Goal: Task Accomplishment & Management: Use online tool/utility

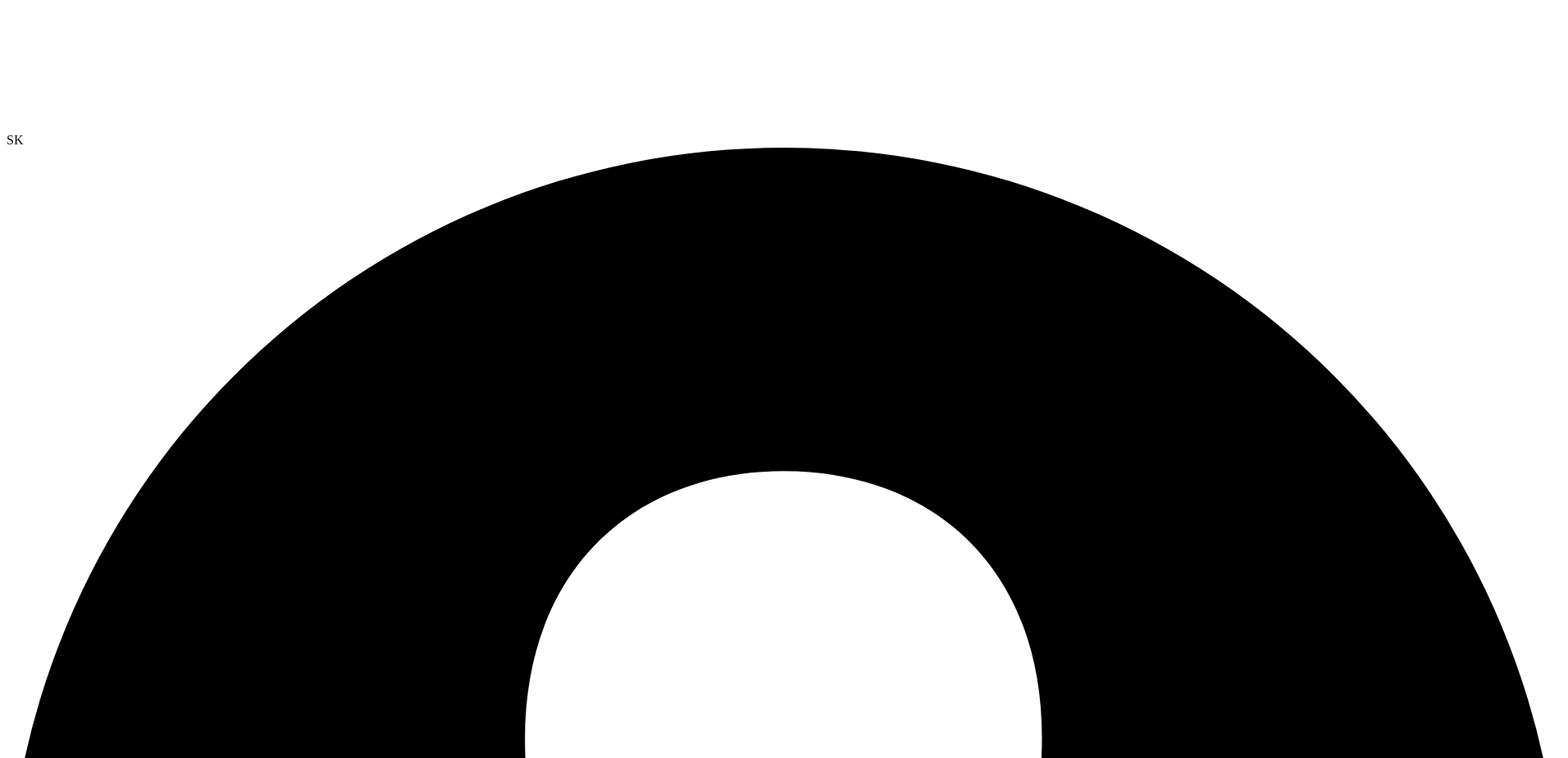
select select "USD"
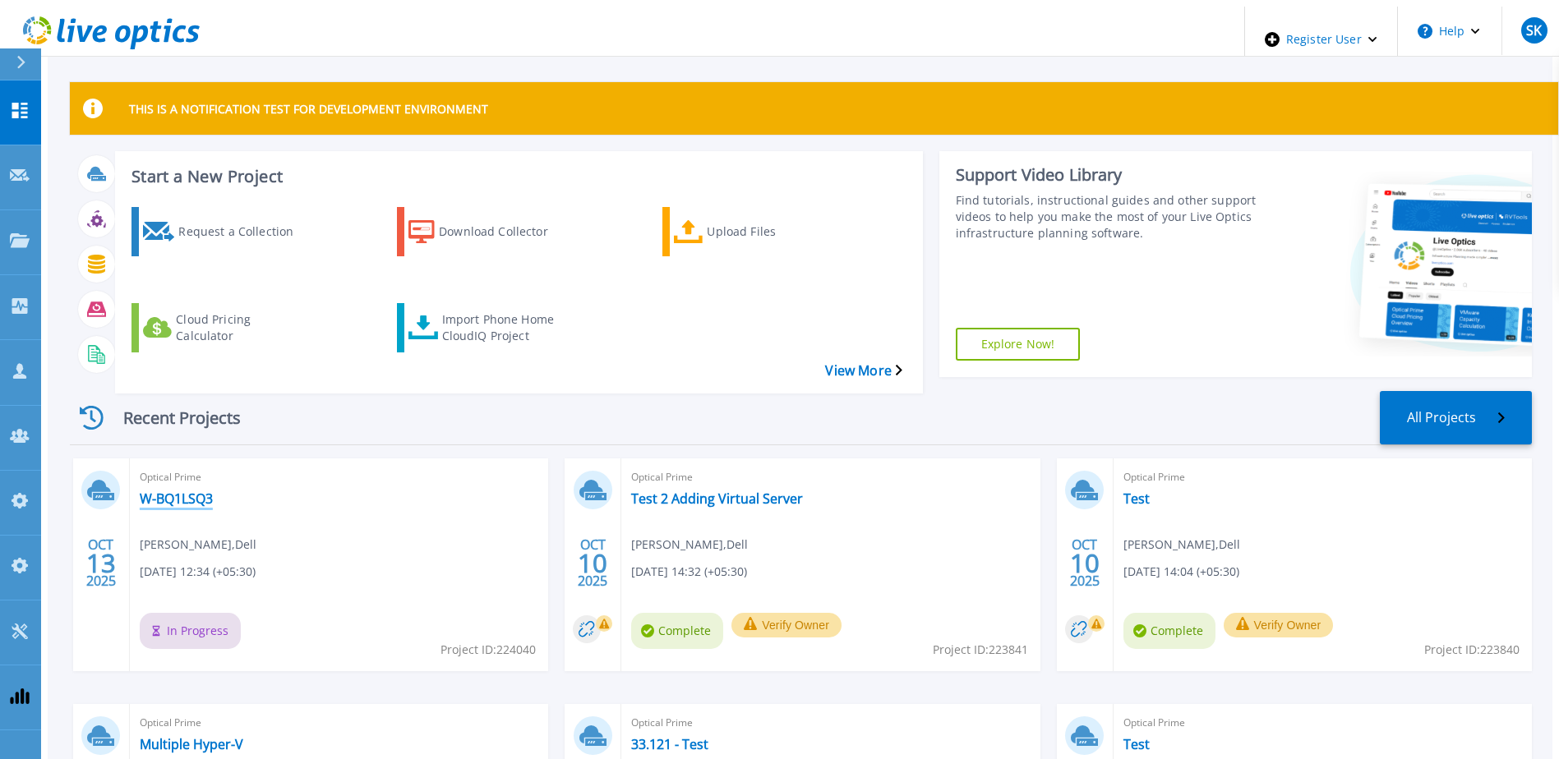
click at [180, 491] on link "W-BQ1LSQ3" at bounding box center [176, 499] width 73 height 16
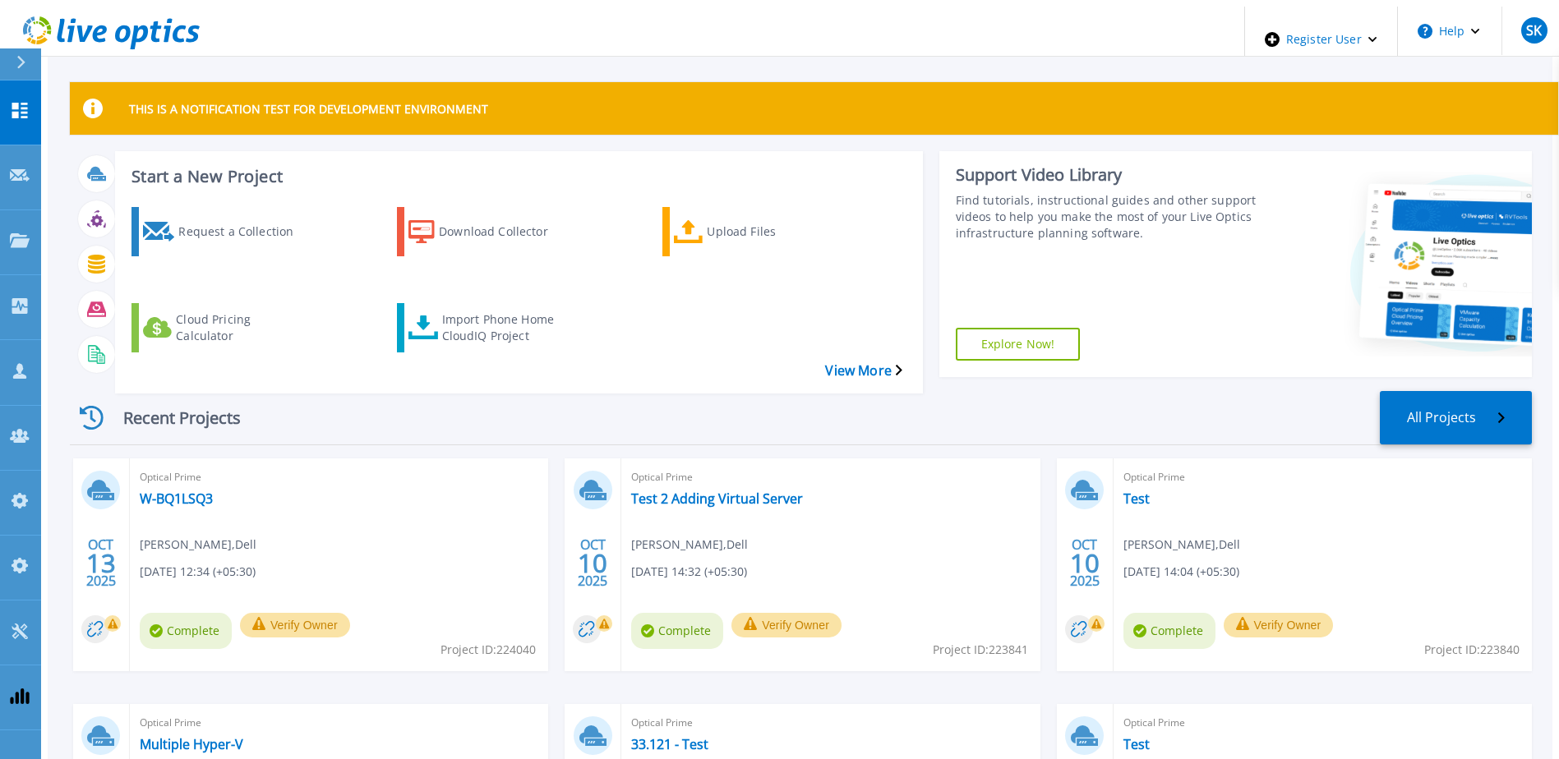
click at [275, 399] on div "Recent Projects All Projects" at bounding box center [801, 418] width 1462 height 54
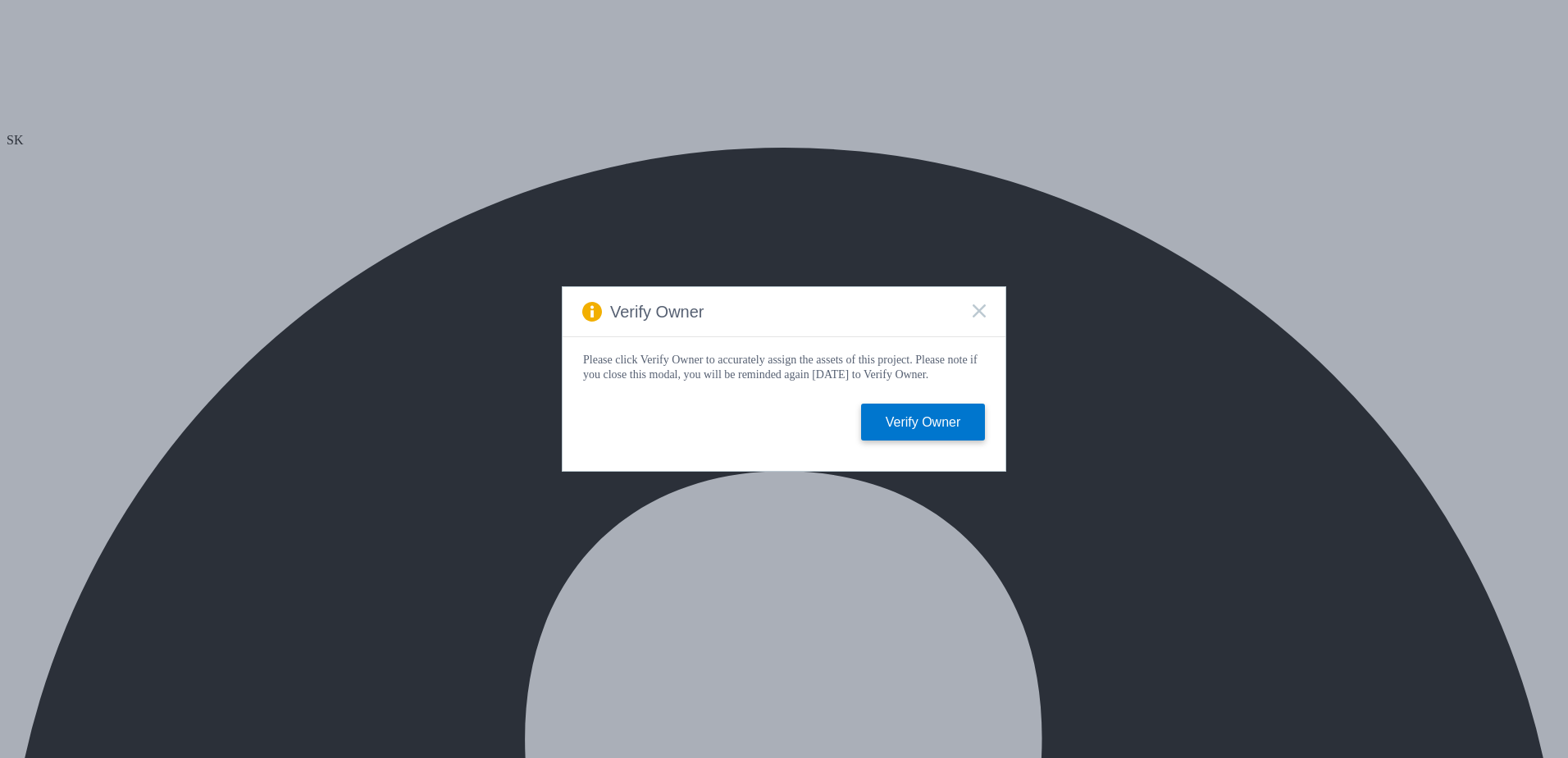
click at [978, 313] on icon at bounding box center [979, 311] width 13 height 13
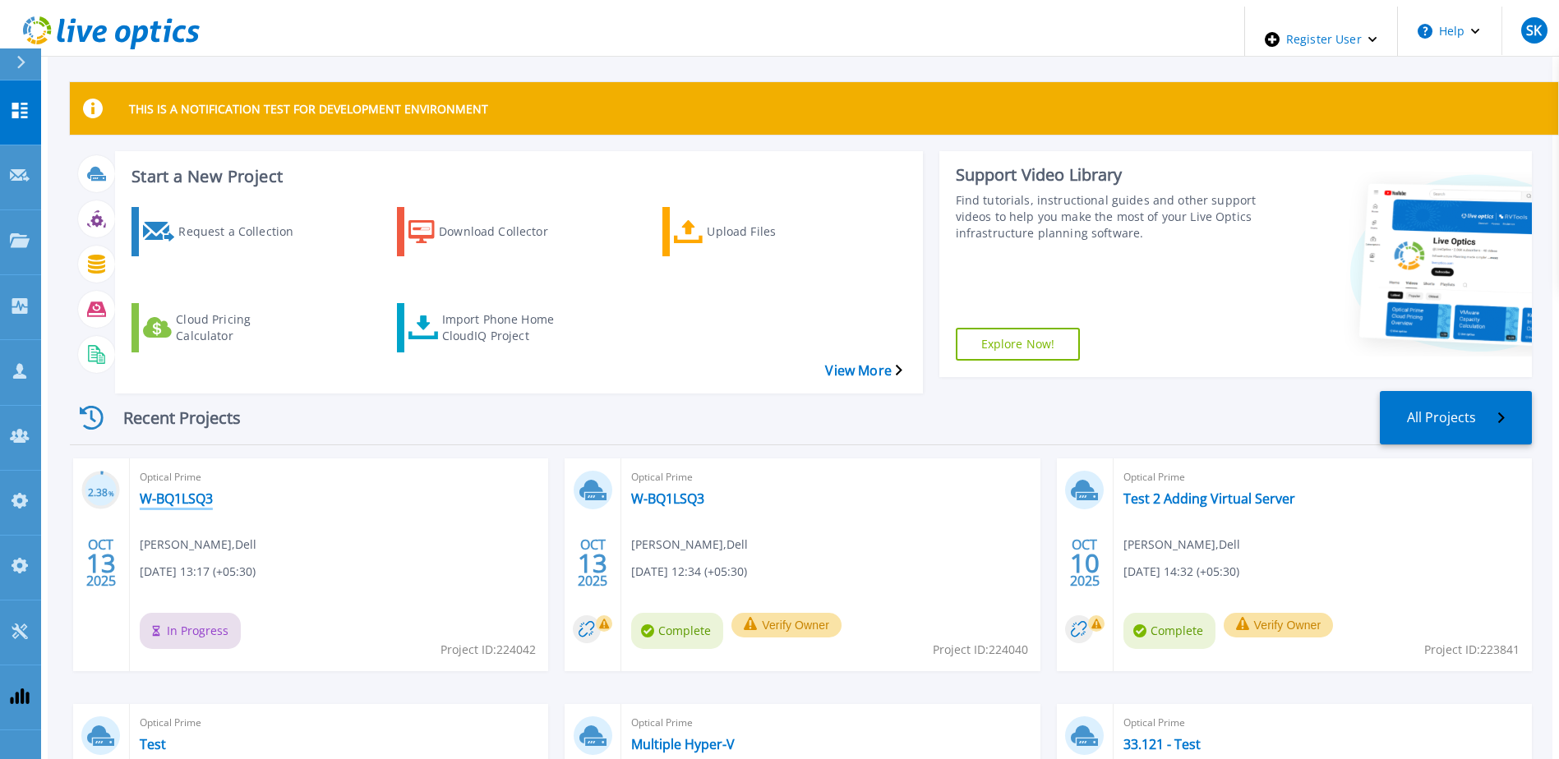
drag, startPoint x: 185, startPoint y: 464, endPoint x: 305, endPoint y: 321, distance: 186.7
click at [185, 491] on link "W-BQ1LSQ3" at bounding box center [176, 499] width 73 height 16
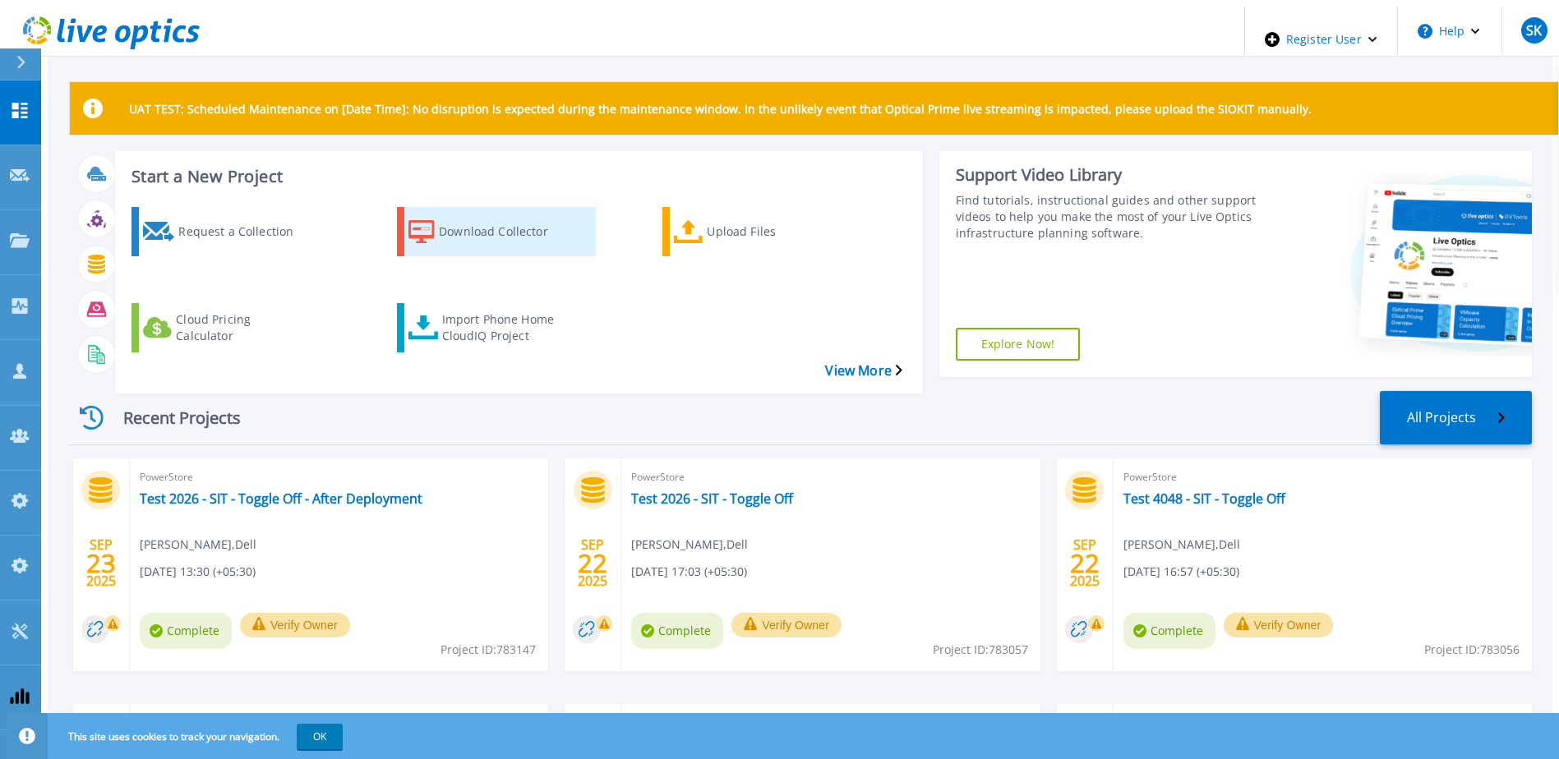
drag, startPoint x: 479, startPoint y: 210, endPoint x: 500, endPoint y: 241, distance: 37.4
click at [479, 211] on div "Download Collector" at bounding box center [504, 231] width 131 height 41
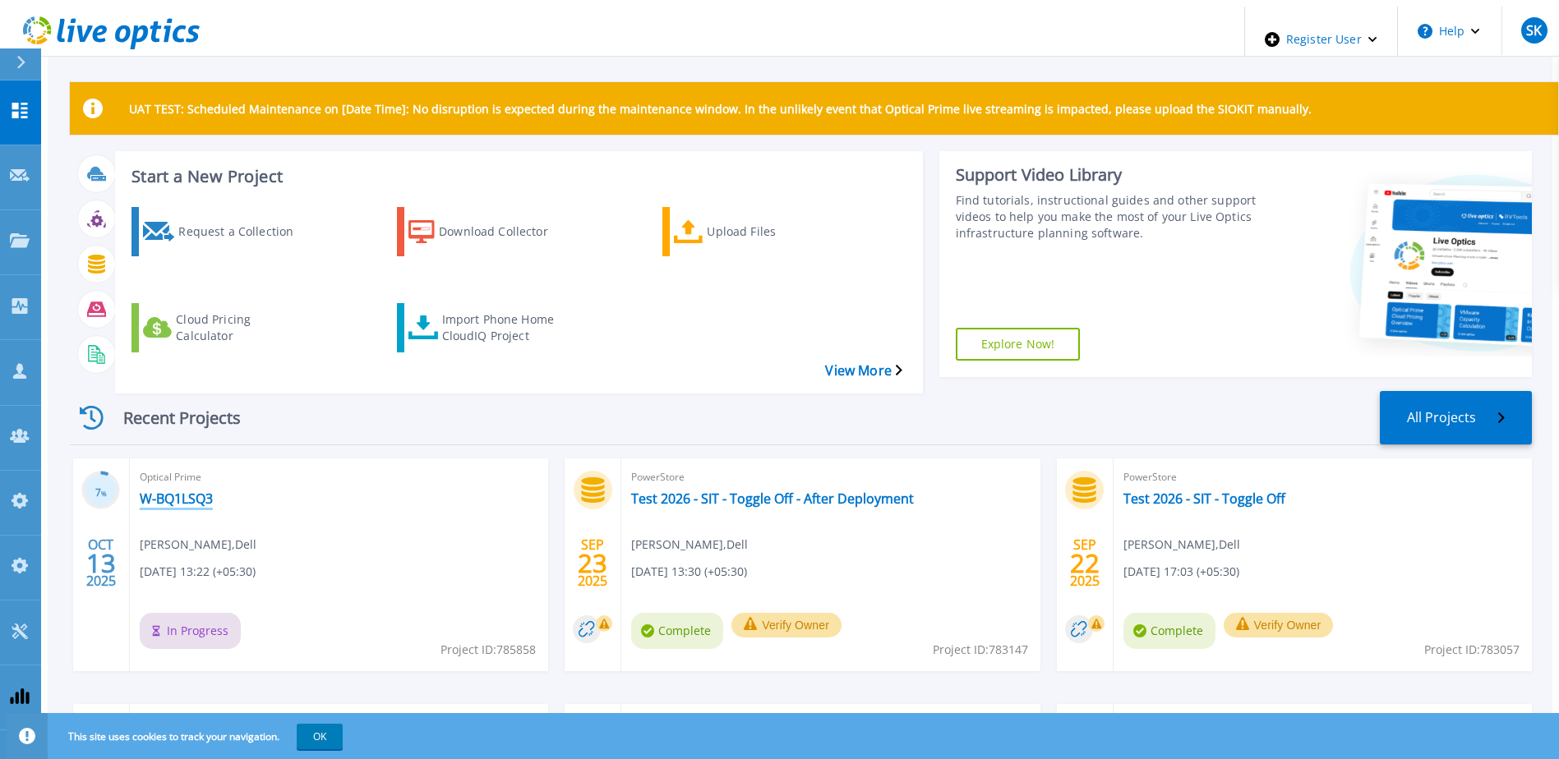
click at [186, 491] on link "W-BQ1LSQ3" at bounding box center [176, 499] width 73 height 16
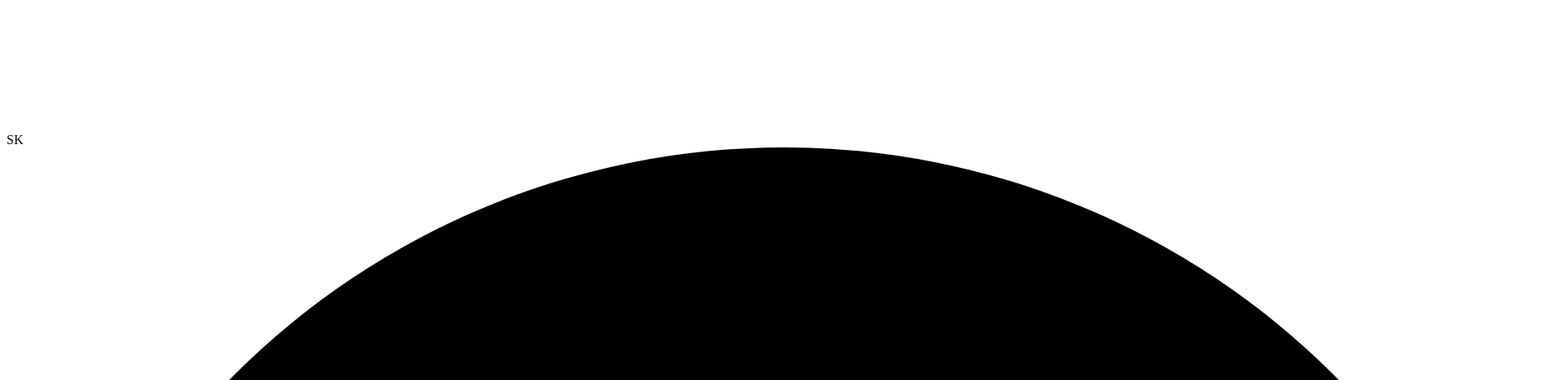
scroll to position [369, 0]
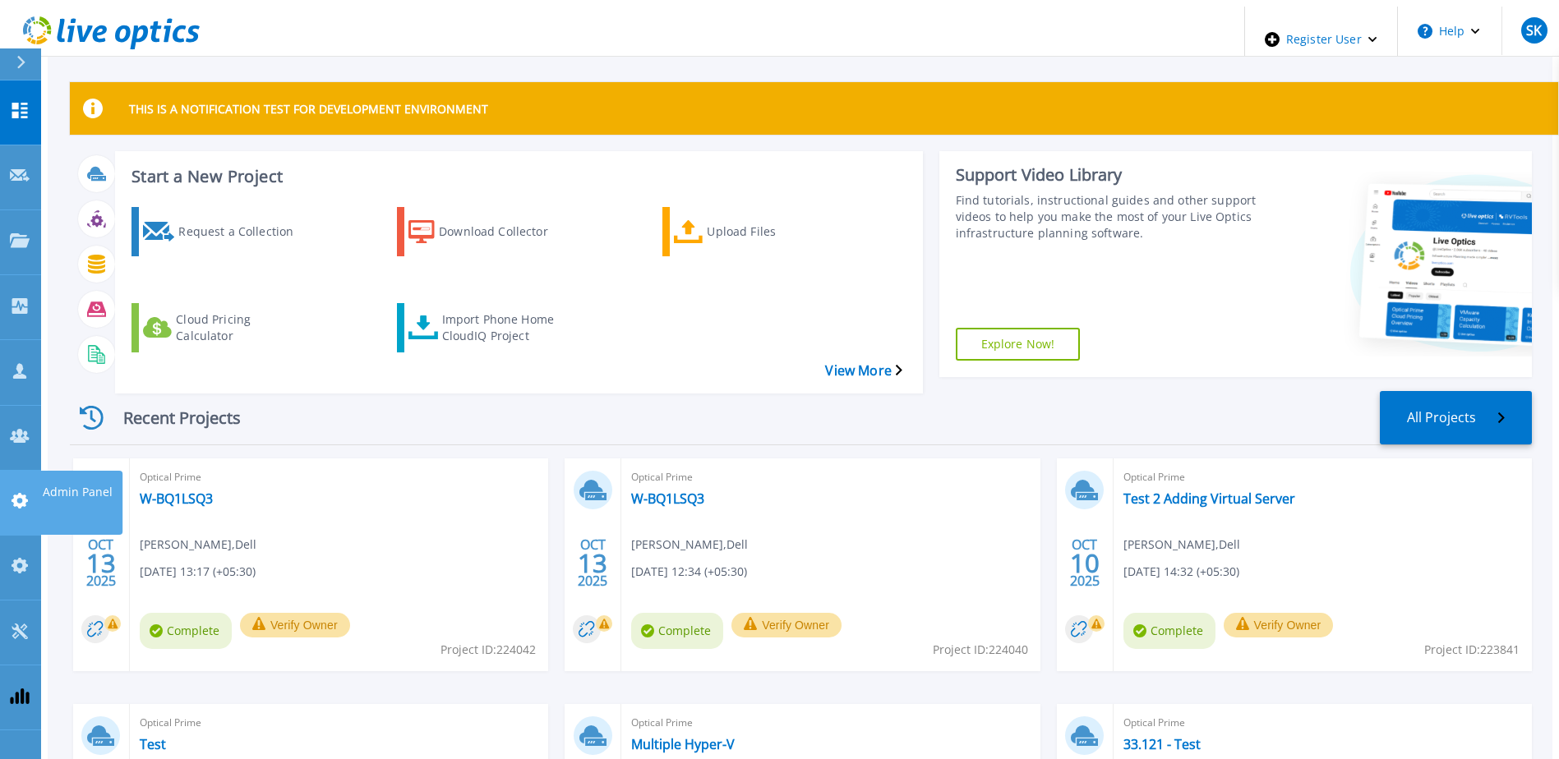
click at [7, 471] on link "Admin Panel Admin Panel" at bounding box center [20, 503] width 41 height 65
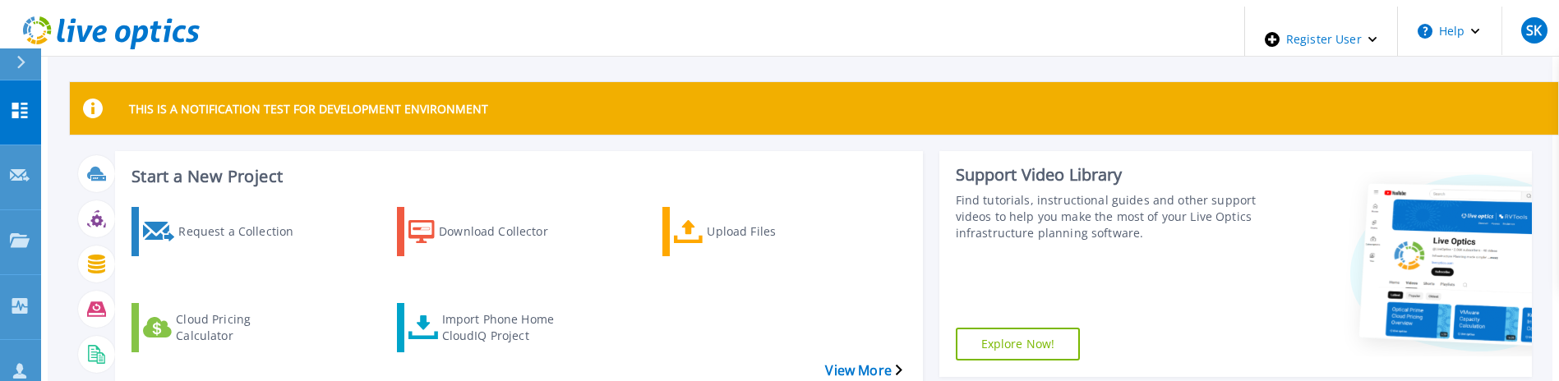
click at [33, 96] on link "Dashboard Dashboard" at bounding box center [20, 113] width 41 height 65
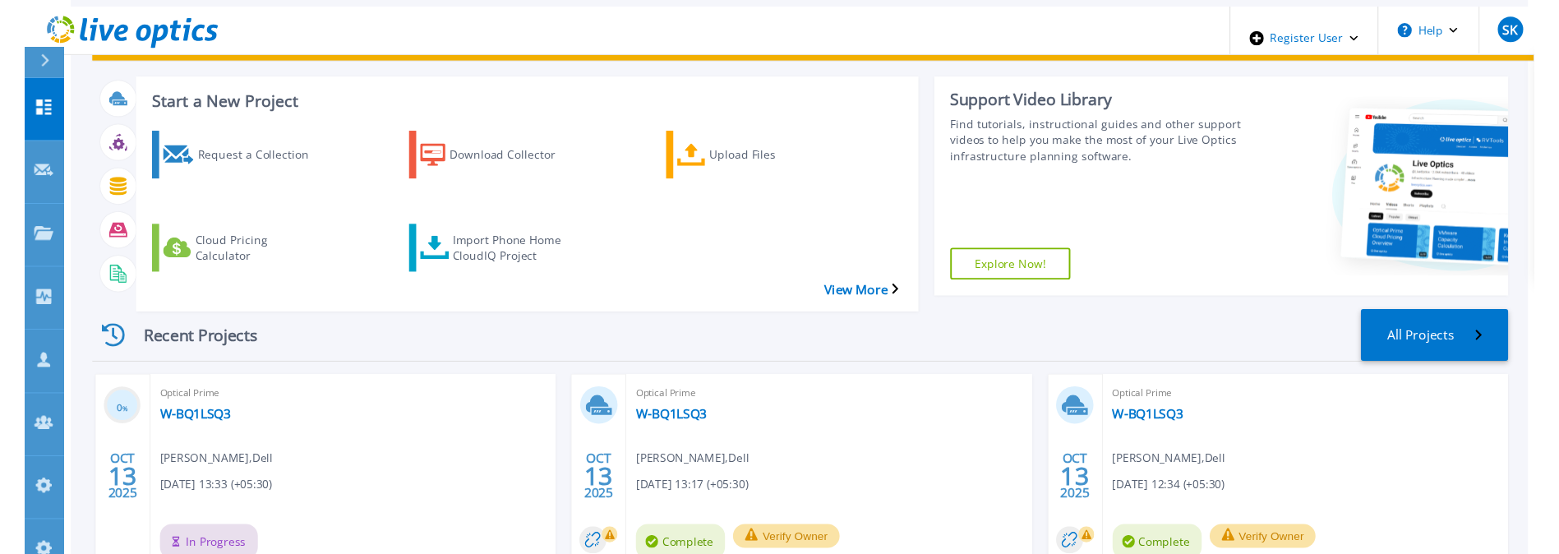
scroll to position [164, 0]
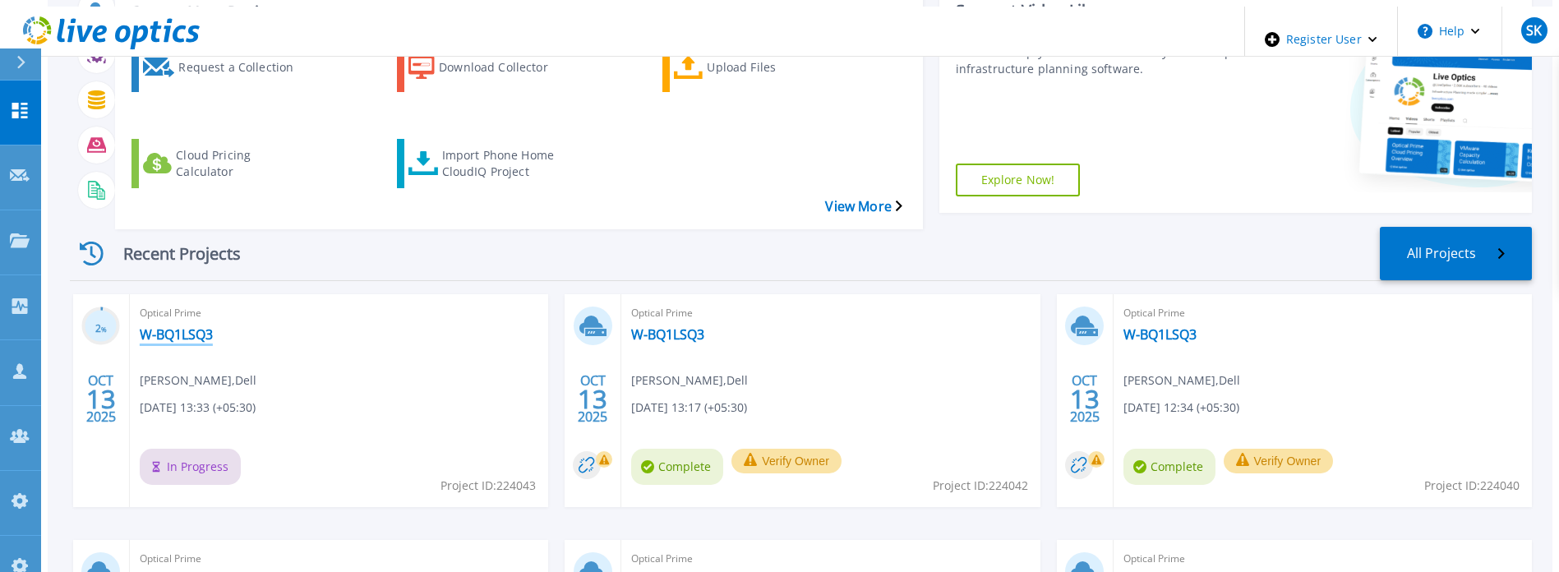
click at [164, 326] on link "W-BQ1LSQ3" at bounding box center [176, 334] width 73 height 16
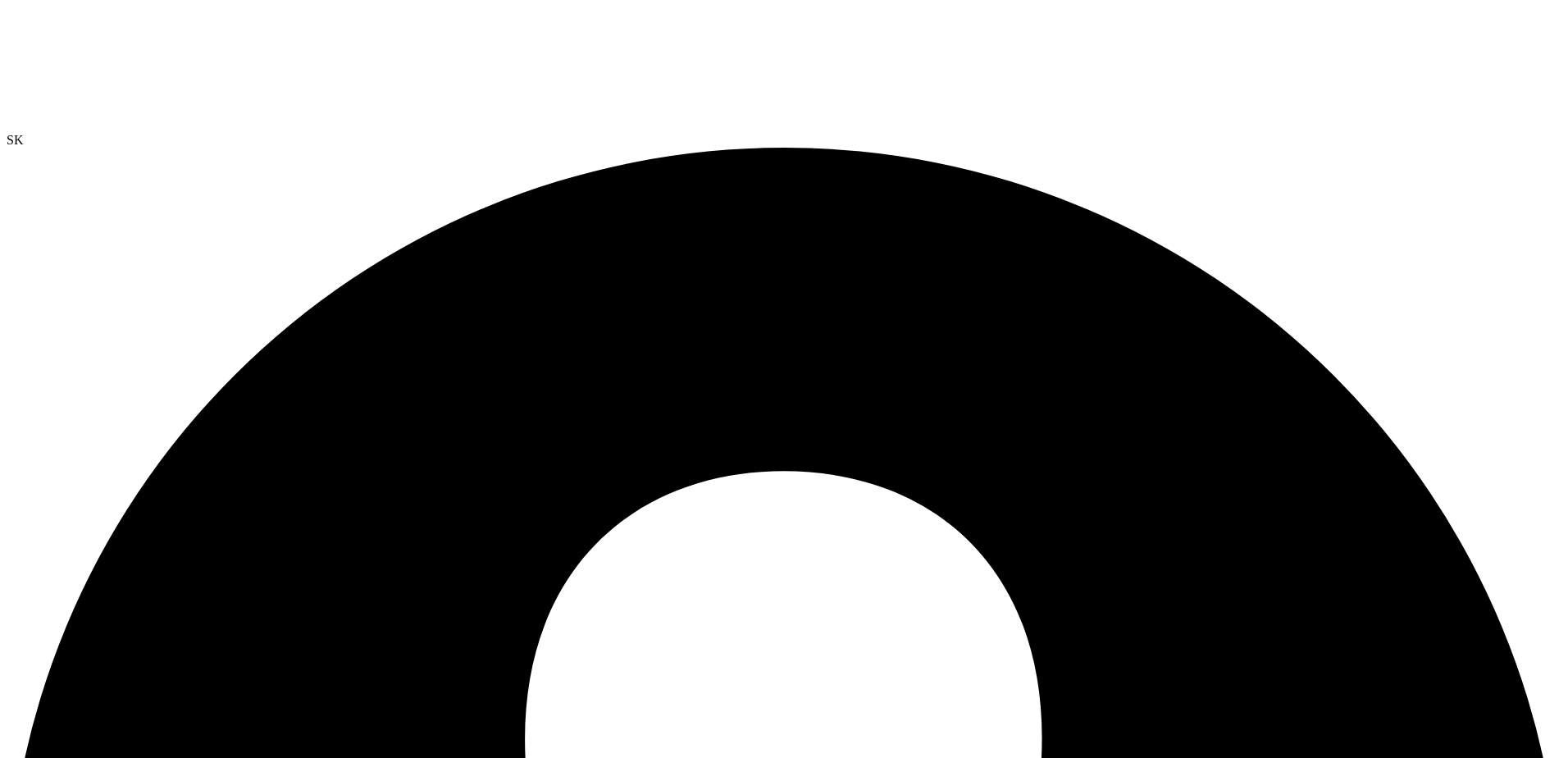
scroll to position [82, 0]
